Goal: Information Seeking & Learning: Learn about a topic

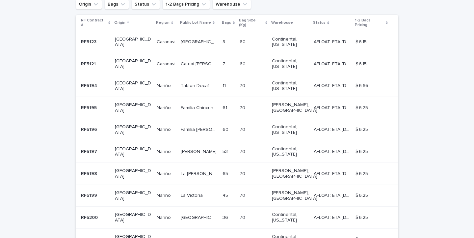
scroll to position [142, 0]
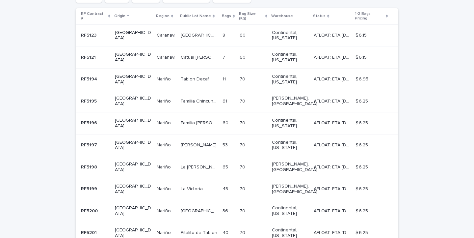
click at [200, 208] on p at bounding box center [199, 211] width 37 height 6
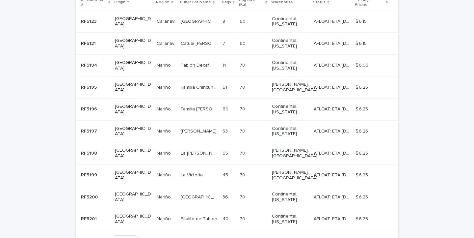
scroll to position [183, 0]
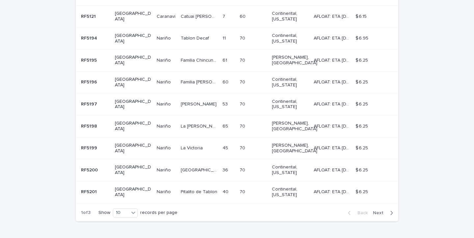
click at [389, 210] on div "button" at bounding box center [390, 213] width 6 height 6
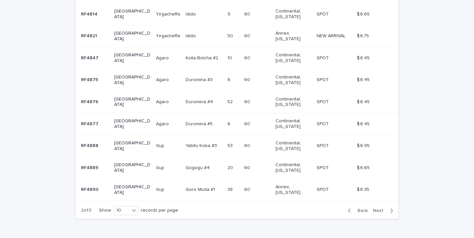
scroll to position [189, 0]
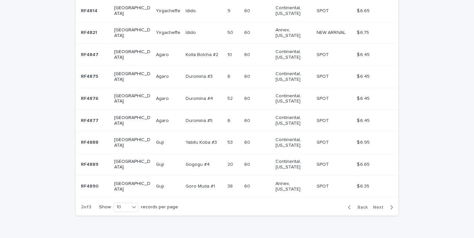
click at [389, 204] on div "button" at bounding box center [390, 207] width 6 height 6
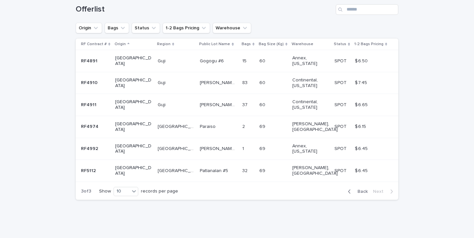
scroll to position [90, 0]
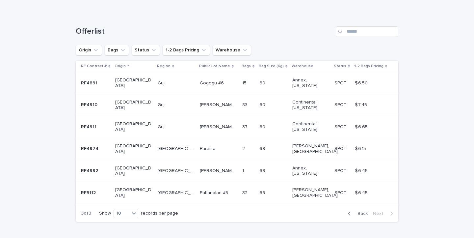
click at [205, 165] on div "[PERSON_NAME] [PERSON_NAME] [PERSON_NAME] [PERSON_NAME]" at bounding box center [218, 170] width 37 height 11
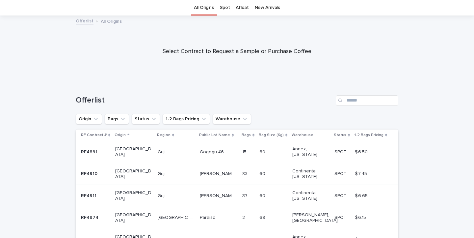
scroll to position [90, 0]
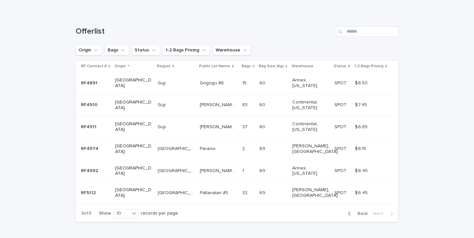
click at [158, 146] on div "Chiapas [GEOGRAPHIC_DATA]" at bounding box center [176, 148] width 37 height 11
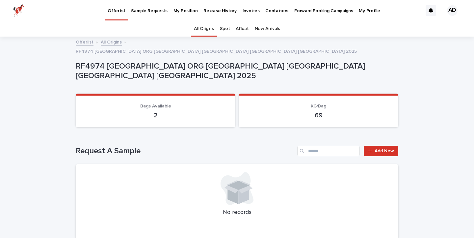
click at [180, 13] on p "My Position" at bounding box center [185, 7] width 24 height 14
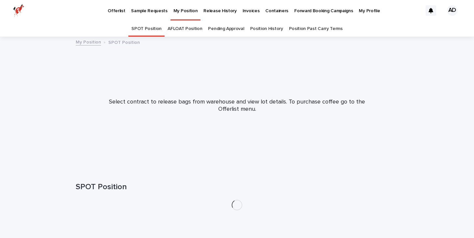
click at [208, 14] on link "Release History" at bounding box center [219, 10] width 39 height 20
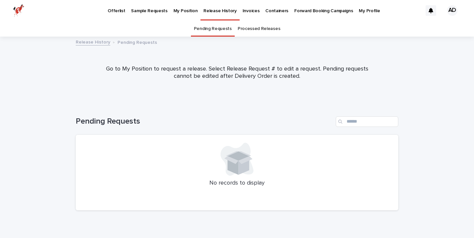
click at [243, 14] on link "Invoices" at bounding box center [251, 10] width 23 height 20
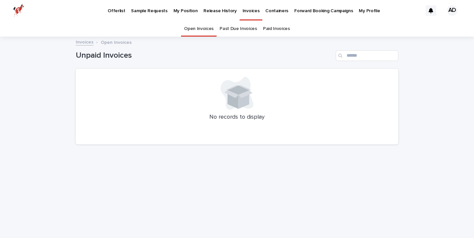
click at [234, 33] on link "Past Due Invoices" at bounding box center [238, 28] width 38 height 15
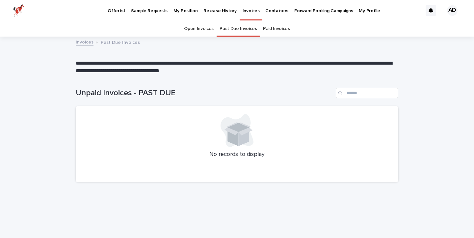
click at [267, 35] on link "Paid Invoices" at bounding box center [276, 28] width 27 height 15
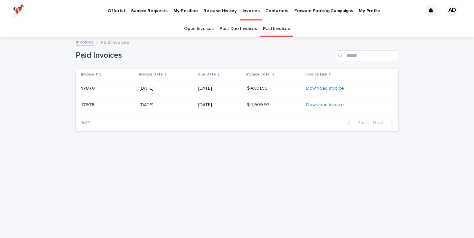
click at [222, 32] on link "Past Due Invoices" at bounding box center [238, 28] width 38 height 15
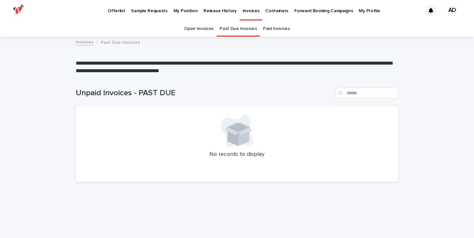
click at [206, 31] on link "Open Invoices" at bounding box center [199, 28] width 30 height 15
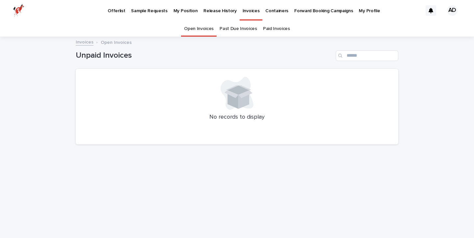
click at [205, 14] on link "Release History" at bounding box center [219, 10] width 39 height 20
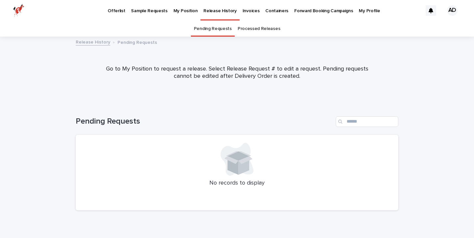
click at [247, 26] on link "Processed Releases" at bounding box center [259, 28] width 42 height 15
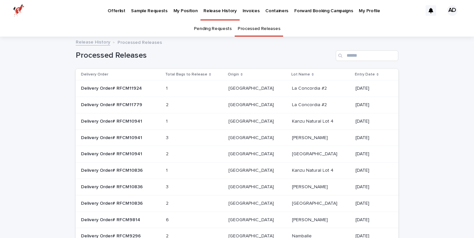
click at [151, 106] on table "Delivery Order Total Bags to Release Origin Lot Name Entry Date Delivery Order#…" at bounding box center [237, 156] width 322 height 175
click at [126, 105] on table "Delivery Order Total Bags to Release Origin Lot Name Entry Date Delivery Order#…" at bounding box center [237, 156] width 322 height 175
click at [182, 103] on p at bounding box center [182, 105] width 33 height 6
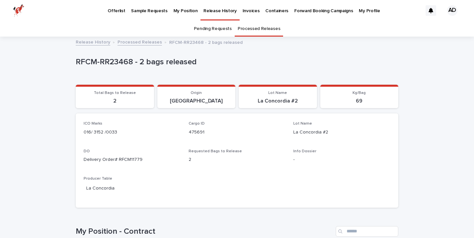
scroll to position [119, 0]
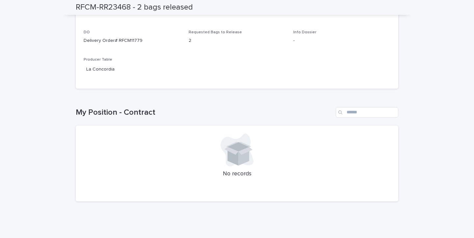
click at [231, 163] on icon at bounding box center [236, 149] width 33 height 33
click at [231, 164] on icon at bounding box center [236, 149] width 33 height 33
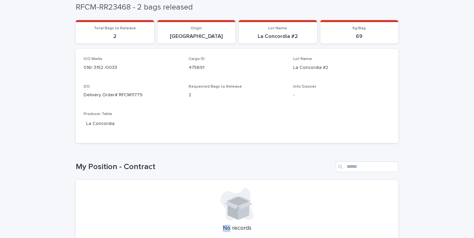
scroll to position [0, 0]
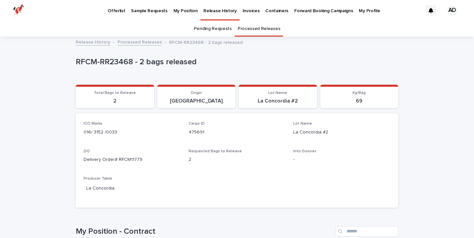
click at [356, 15] on link "My Profile" at bounding box center [369, 10] width 27 height 20
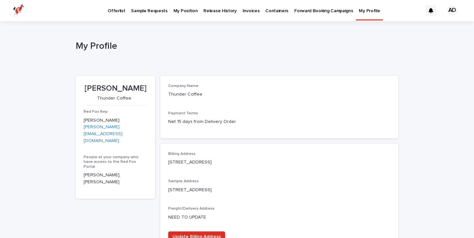
click at [179, 9] on p "My Position" at bounding box center [185, 7] width 24 height 14
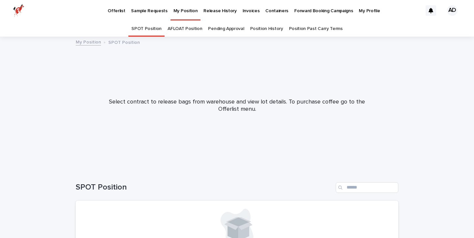
click at [265, 35] on link "Position History" at bounding box center [266, 28] width 33 height 15
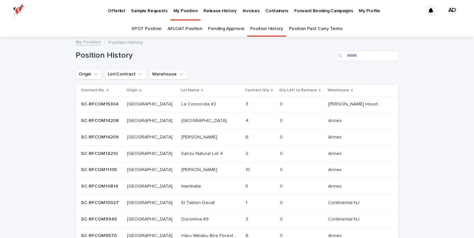
click at [158, 105] on p at bounding box center [151, 104] width 49 height 6
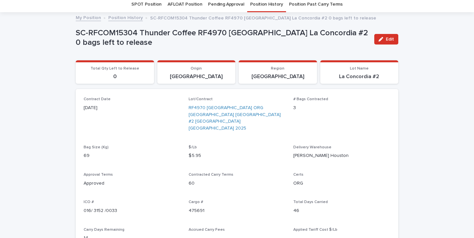
scroll to position [23, 0]
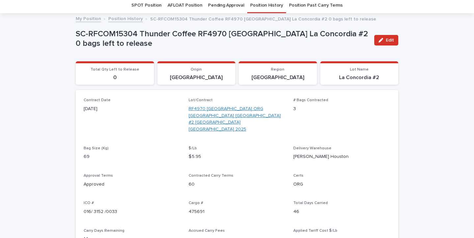
click at [241, 111] on link "RF4970 [GEOGRAPHIC_DATA] ORG [GEOGRAPHIC_DATA] [GEOGRAPHIC_DATA] #2 [GEOGRAPHIC…" at bounding box center [237, 118] width 97 height 27
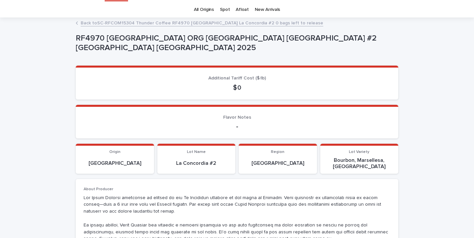
scroll to position [72, 0]
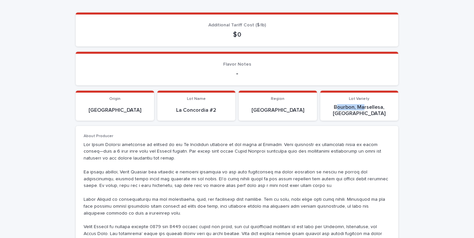
drag, startPoint x: 328, startPoint y: 108, endPoint x: 357, endPoint y: 109, distance: 28.6
click at [357, 109] on p "Bourbon, Marsellesa, [GEOGRAPHIC_DATA]" at bounding box center [359, 110] width 70 height 13
